Goal: Task Accomplishment & Management: Manage account settings

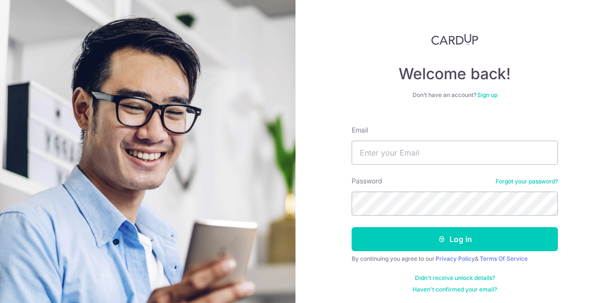
type input "huangcc1106@Gmail.com"
click at [352, 227] on button "Log in" at bounding box center [455, 239] width 206 height 24
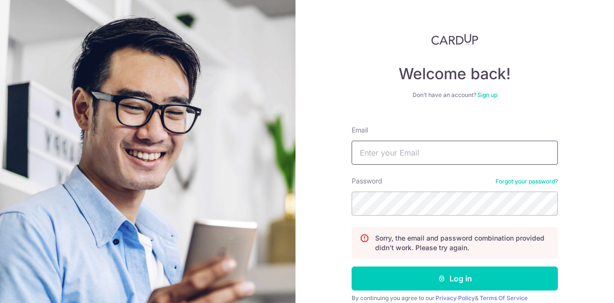
click at [406, 162] on input "Email" at bounding box center [455, 153] width 206 height 24
type input "huangcc1106@Gmail.com"
click at [352, 266] on button "Log in" at bounding box center [455, 278] width 206 height 24
click at [390, 154] on input "Email" at bounding box center [455, 153] width 206 height 24
click at [419, 154] on input "huangcc1106@Gmail.com" at bounding box center [455, 153] width 206 height 24
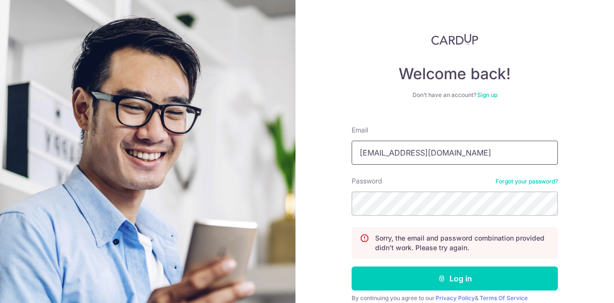
type input "[EMAIL_ADDRESS][DOMAIN_NAME]"
click at [352, 266] on button "Log in" at bounding box center [455, 278] width 206 height 24
click at [402, 155] on input "Email" at bounding box center [455, 153] width 206 height 24
type input "[EMAIL_ADDRESS][DOMAIN_NAME]"
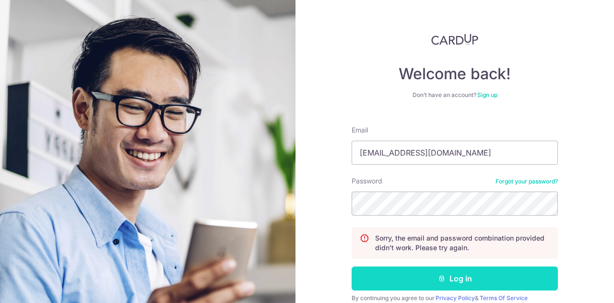
click at [409, 280] on button "Log in" at bounding box center [455, 278] width 206 height 24
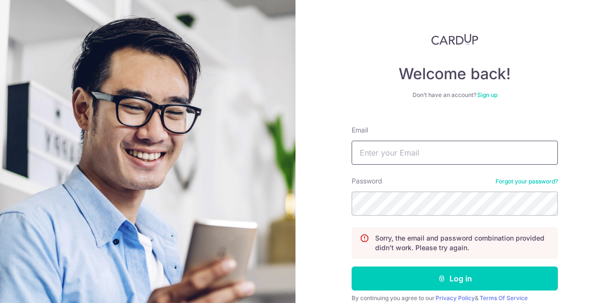
click at [369, 162] on input "Email" at bounding box center [455, 153] width 206 height 24
type input "[EMAIL_ADDRESS][DOMAIN_NAME]"
click at [352, 266] on button "Log in" at bounding box center [455, 278] width 206 height 24
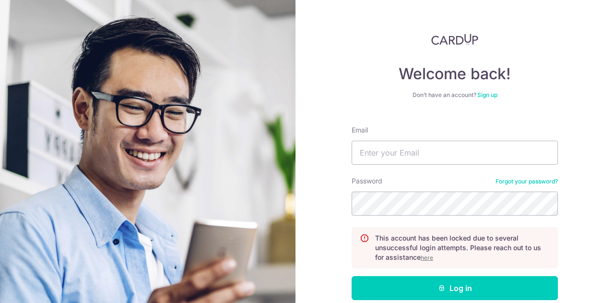
click at [428, 259] on u "here" at bounding box center [427, 257] width 12 height 7
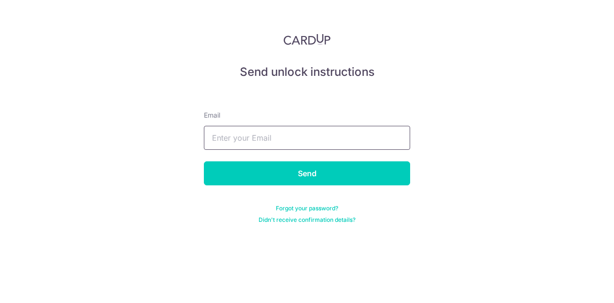
drag, startPoint x: 298, startPoint y: 139, endPoint x: 298, endPoint y: 148, distance: 9.1
click at [298, 139] on input "text" at bounding box center [307, 138] width 206 height 24
type input "[EMAIL_ADDRESS][DOMAIN_NAME]"
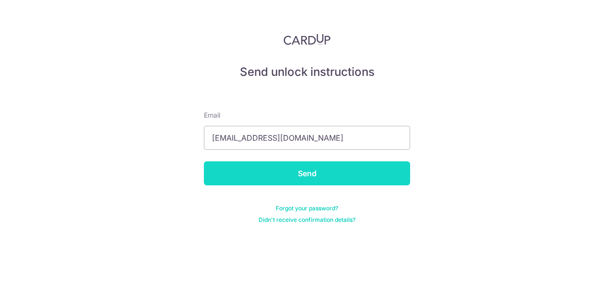
click at [278, 176] on input "Send" at bounding box center [307, 173] width 206 height 24
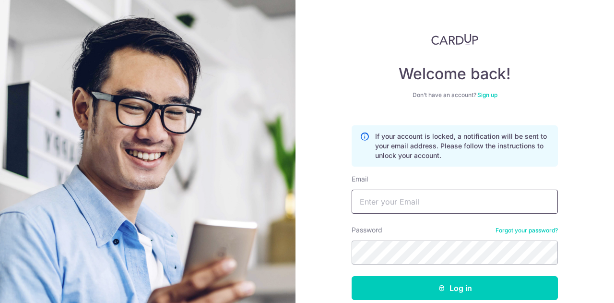
click at [408, 193] on input "Email" at bounding box center [455, 202] width 206 height 24
type input "[EMAIL_ADDRESS][DOMAIN_NAME]"
click at [352, 276] on button "Log in" at bounding box center [455, 288] width 206 height 24
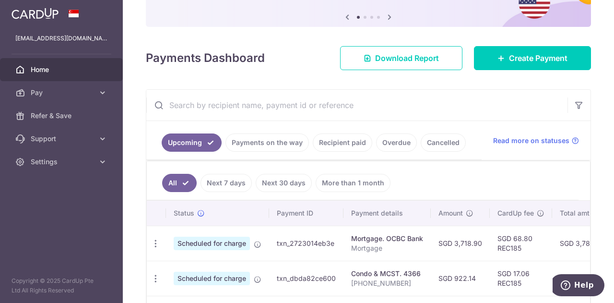
click at [284, 141] on link "Payments on the way" at bounding box center [267, 142] width 83 height 18
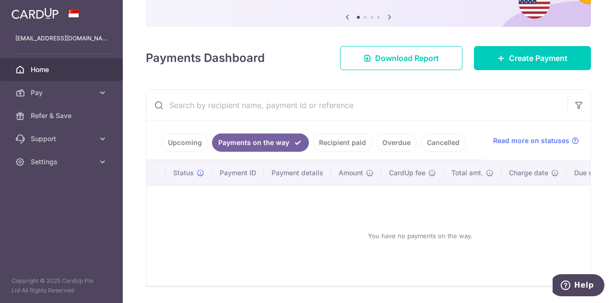
click at [344, 140] on link "Recipient paid" at bounding box center [343, 142] width 60 height 18
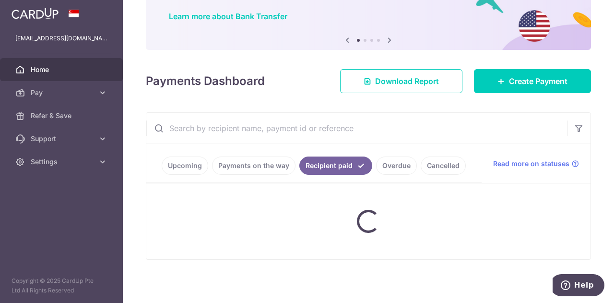
scroll to position [96, 0]
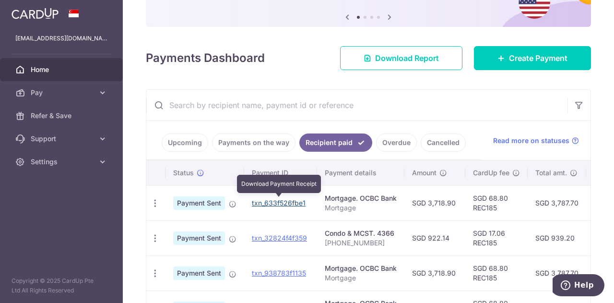
click at [271, 199] on link "txn_633f526fbe1" at bounding box center [279, 203] width 54 height 8
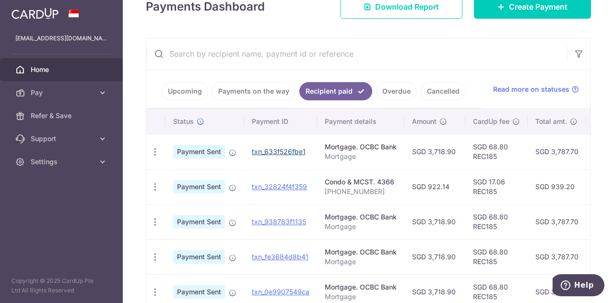
scroll to position [144, 0]
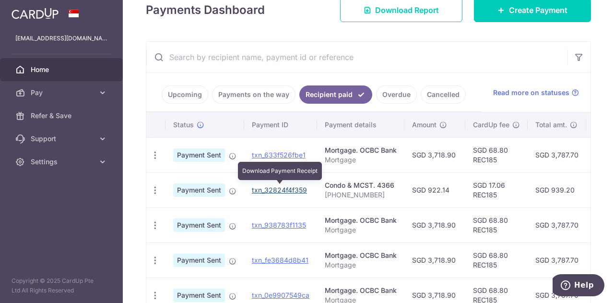
drag, startPoint x: 288, startPoint y: 188, endPoint x: 349, endPoint y: 32, distance: 167.0
click at [288, 188] on link "txn_32824f4f359" at bounding box center [279, 190] width 55 height 8
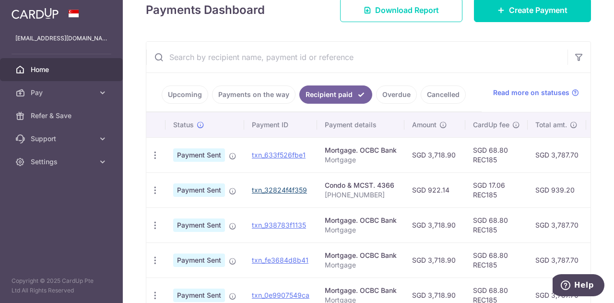
scroll to position [0, 0]
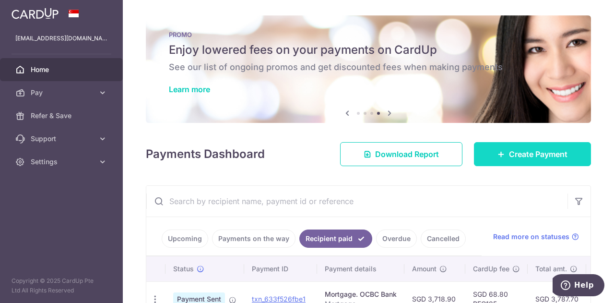
click at [533, 154] on span "Create Payment" at bounding box center [538, 154] width 59 height 12
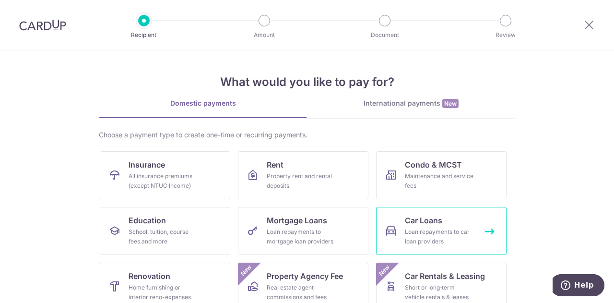
scroll to position [126, 0]
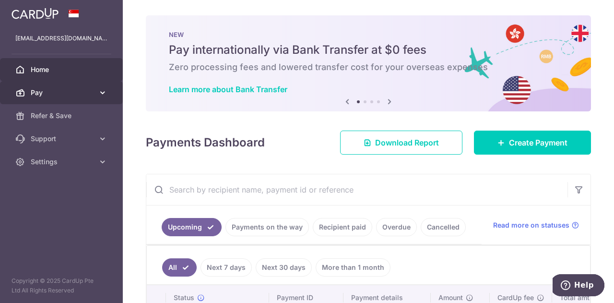
click at [76, 92] on span "Pay" at bounding box center [62, 93] width 63 height 10
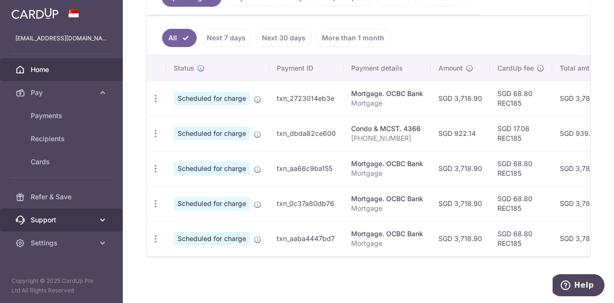
click at [53, 217] on span "Support" at bounding box center [62, 220] width 63 height 10
click at [70, 217] on span "Support" at bounding box center [62, 220] width 63 height 10
